Goal: Transaction & Acquisition: Purchase product/service

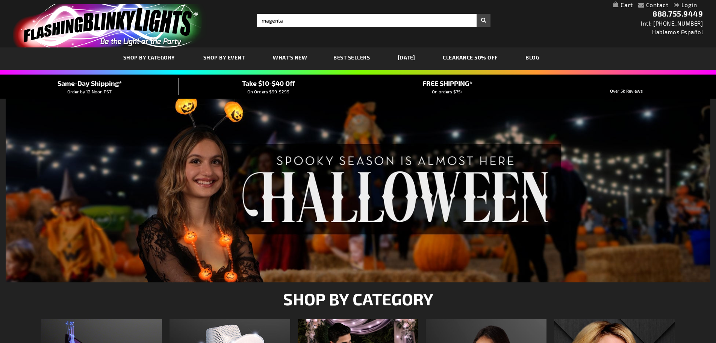
type input "magenta"
click at [477, 14] on button "Search" at bounding box center [484, 20] width 14 height 13
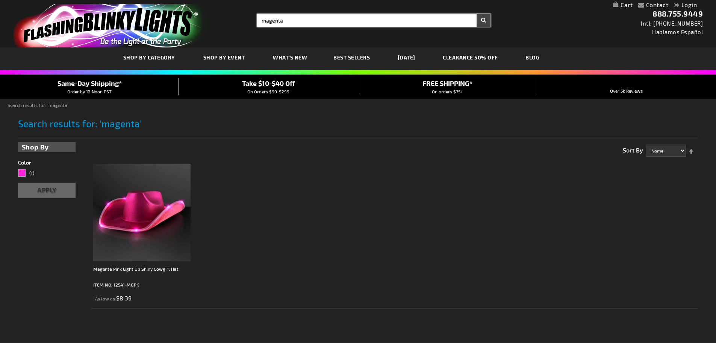
drag, startPoint x: 282, startPoint y: 21, endPoint x: 220, endPoint y: 24, distance: 62.1
click at [220, 24] on div "Toggle Nav Search Search magenta × Search 888.755.9449 Intl: 818-753-8303 Habla…" at bounding box center [358, 23] width 716 height 47
click at [477, 14] on button "Search" at bounding box center [484, 20] width 14 height 13
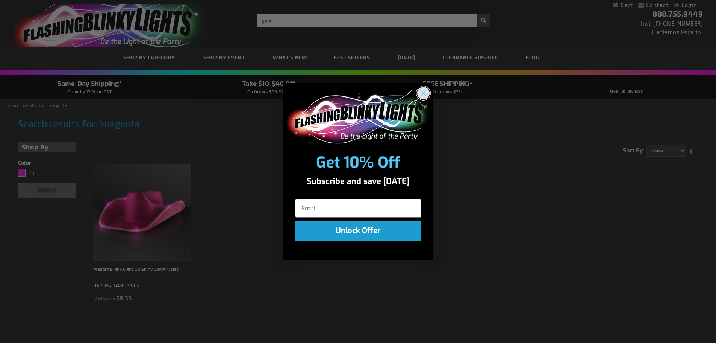
click at [428, 89] on circle "Close dialog" at bounding box center [423, 93] width 12 height 12
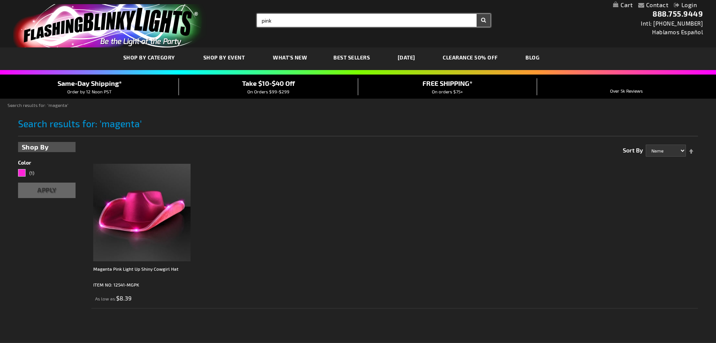
type input "pink"
click at [440, 19] on input "pink" at bounding box center [374, 20] width 234 height 13
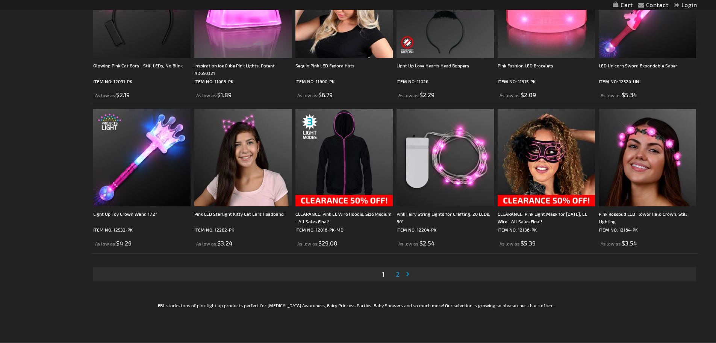
scroll to position [1391, 0]
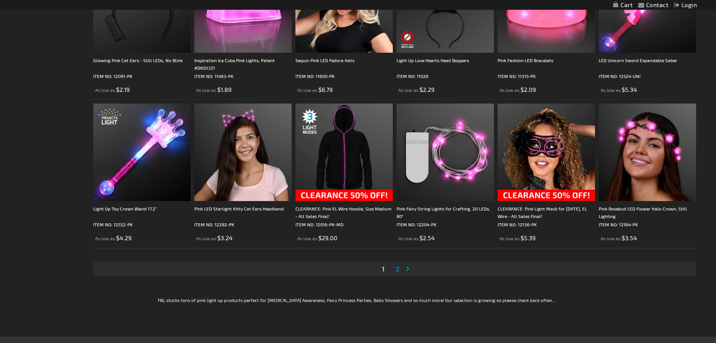
click at [398, 269] on span "2" at bounding box center [398, 268] width 4 height 8
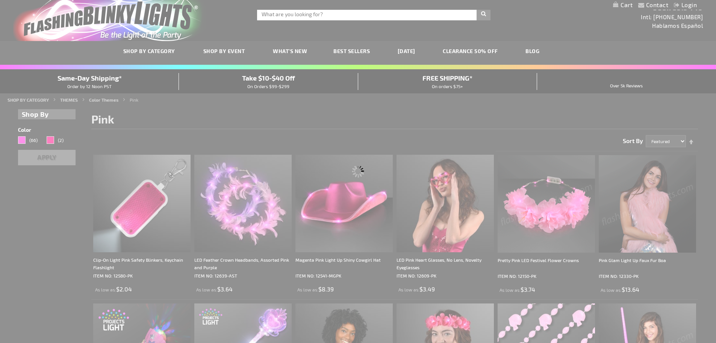
scroll to position [0, 0]
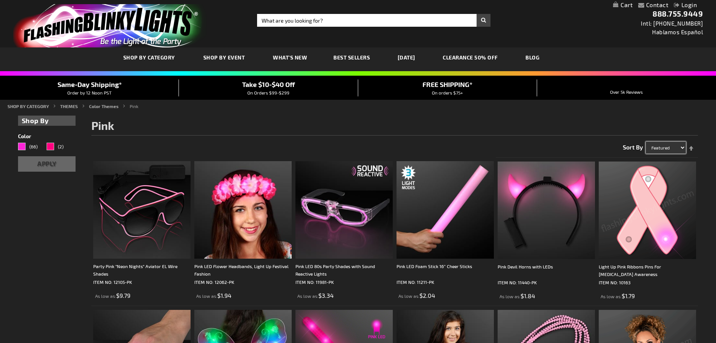
click at [682, 147] on select "Featured Name Price Best Sellers" at bounding box center [666, 147] width 40 height 12
select select "price"
click at [646, 141] on select "Featured Name Price Best Sellers" at bounding box center [666, 147] width 40 height 12
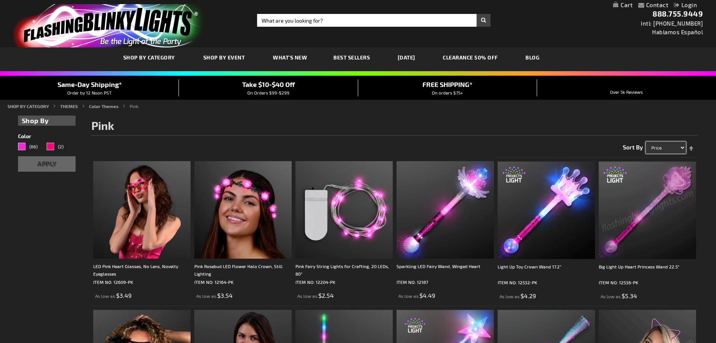
click at [686, 148] on select "Featured Name Price Best Sellers" at bounding box center [666, 147] width 40 height 12
select select "sale"
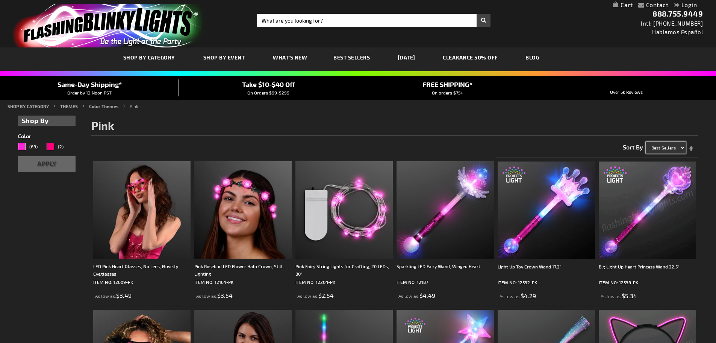
click at [646, 141] on select "Featured Name Price Best Sellers" at bounding box center [666, 147] width 40 height 12
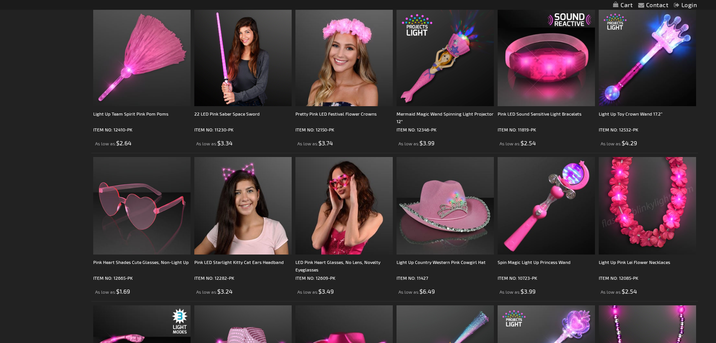
scroll to position [526, 0]
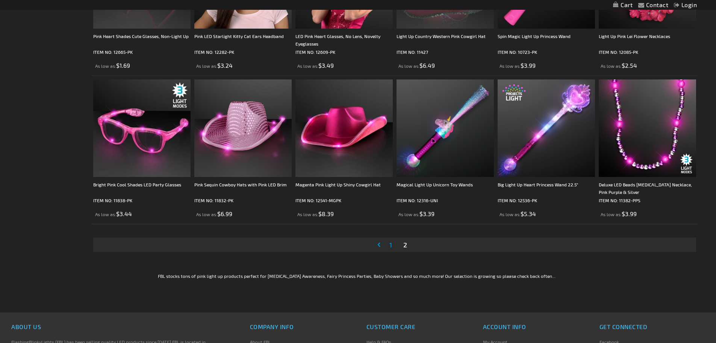
click at [390, 244] on span "1" at bounding box center [391, 244] width 3 height 8
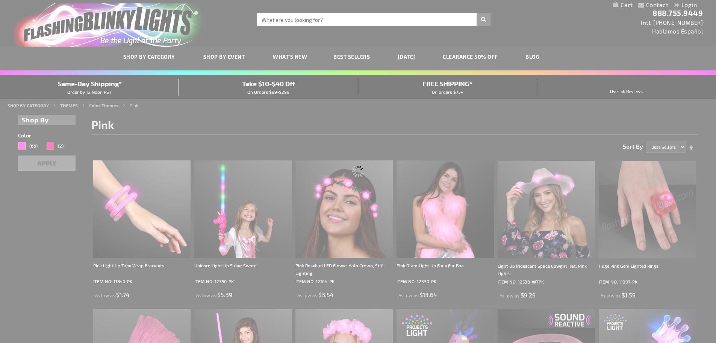
scroll to position [0, 0]
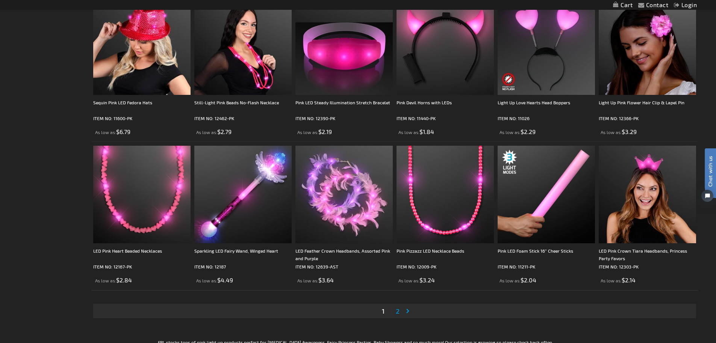
scroll to position [1354, 0]
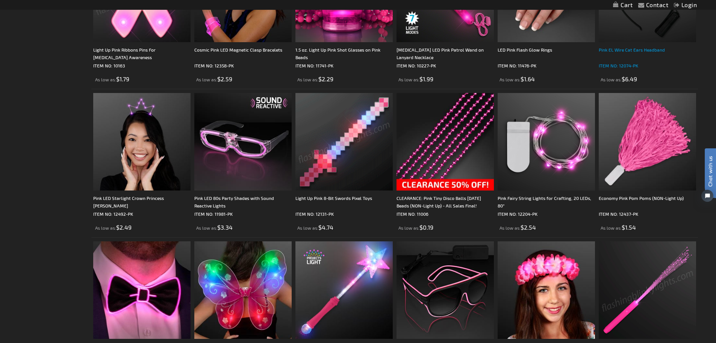
scroll to position [902, 0]
